Goal: Task Accomplishment & Management: Manage account settings

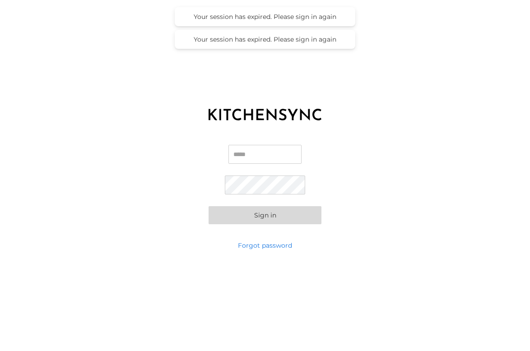
click at [250, 154] on input "Email" at bounding box center [264, 154] width 73 height 19
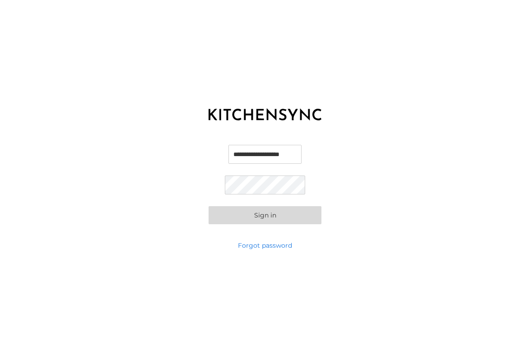
scroll to position [0, 0]
type input "**********"
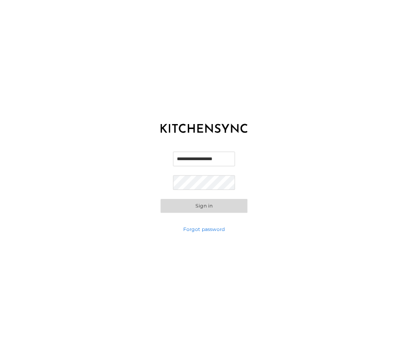
scroll to position [0, 0]
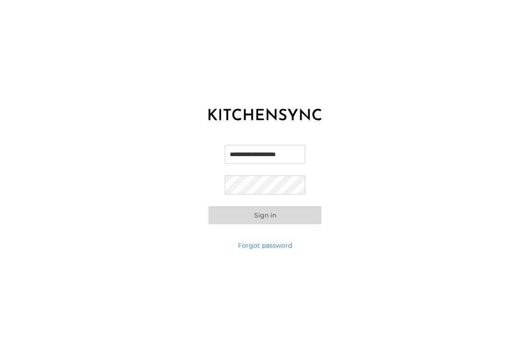
click at [208, 206] on button "Sign in" at bounding box center [264, 215] width 113 height 18
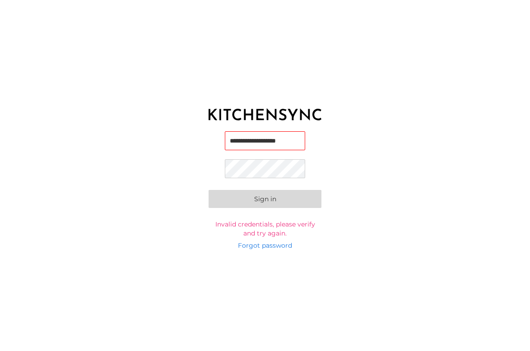
click at [229, 204] on button "Sign in" at bounding box center [264, 199] width 113 height 18
click at [263, 243] on link "Forgot password" at bounding box center [265, 245] width 54 height 9
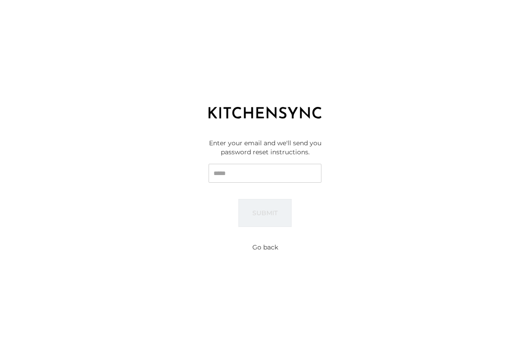
click at [243, 170] on input "Email" at bounding box center [264, 173] width 113 height 19
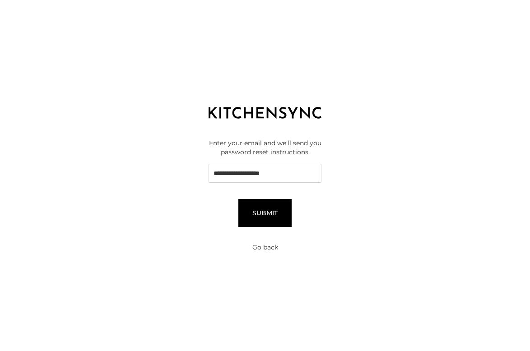
type input "**********"
click at [254, 215] on button "Submit" at bounding box center [264, 213] width 53 height 28
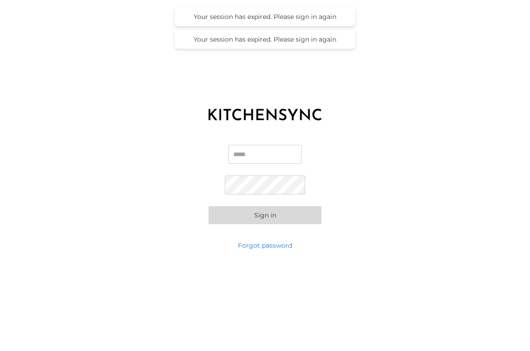
click at [240, 157] on input "Email" at bounding box center [264, 154] width 73 height 19
type input "**********"
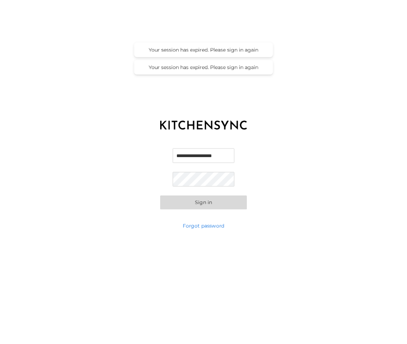
scroll to position [0, 0]
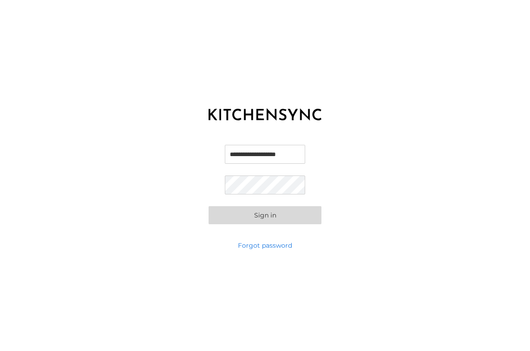
click at [208, 206] on button "Sign in" at bounding box center [264, 215] width 113 height 18
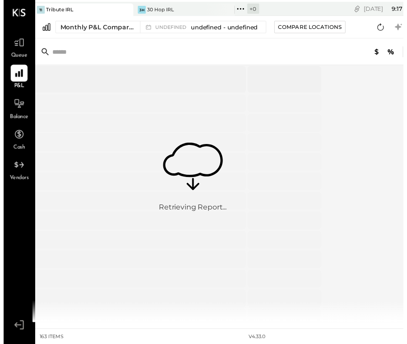
click at [181, 166] on icon at bounding box center [192, 162] width 61 height 35
click at [197, 199] on div "Retrieving Report..." at bounding box center [192, 184] width 69 height 66
click at [16, 104] on icon at bounding box center [16, 106] width 12 height 12
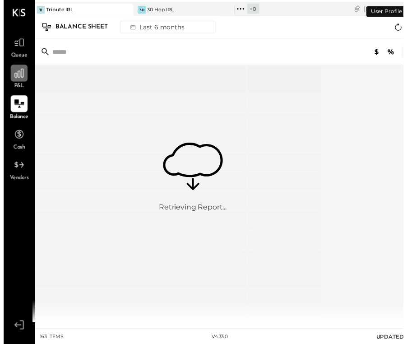
click at [17, 71] on icon at bounding box center [16, 75] width 12 height 12
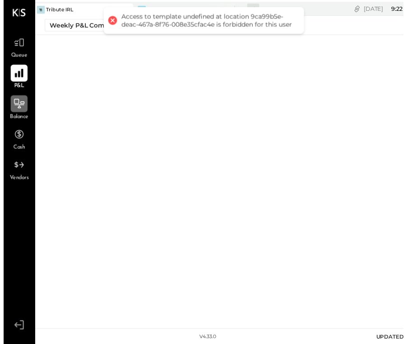
click at [109, 18] on div at bounding box center [111, 20] width 13 height 13
click at [109, 20] on div at bounding box center [111, 20] width 13 height 13
click at [111, 24] on div at bounding box center [111, 20] width 13 height 13
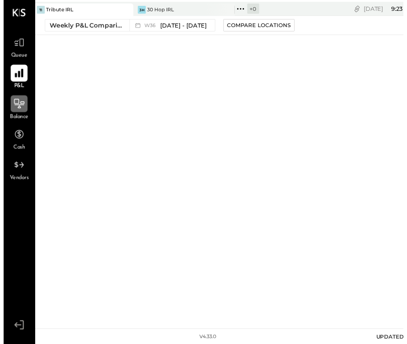
click at [140, 145] on div "TI Tribute IRL 3H 30 Hop IRL + 0 Pinned Locations ( 2 ) Tribute IRL 30 Hop IRL …" at bounding box center [245, 168] width 433 height 332
click at [149, 9] on div "30 Hop IRL" at bounding box center [160, 9] width 28 height 7
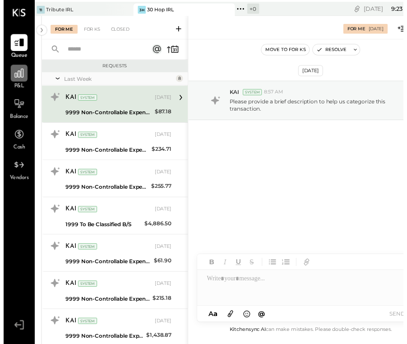
click at [20, 71] on icon at bounding box center [16, 75] width 12 height 12
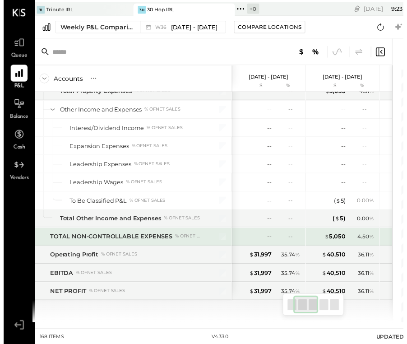
scroll to position [0, 213]
